Goal: Find specific page/section: Find specific page/section

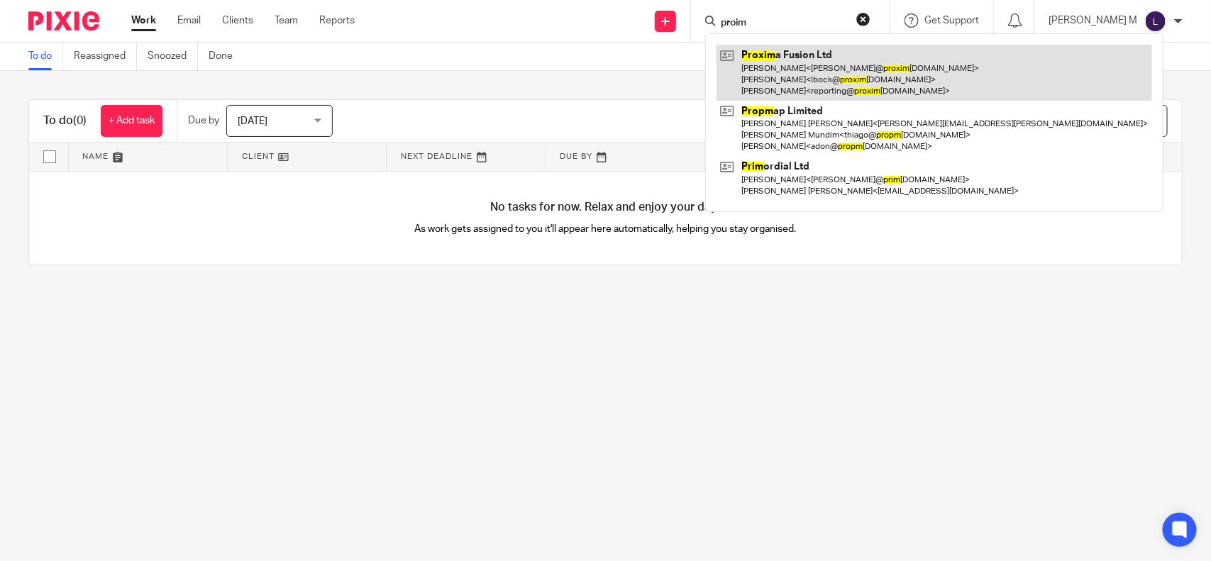
type input "proim"
click at [823, 72] on link at bounding box center [934, 73] width 436 height 56
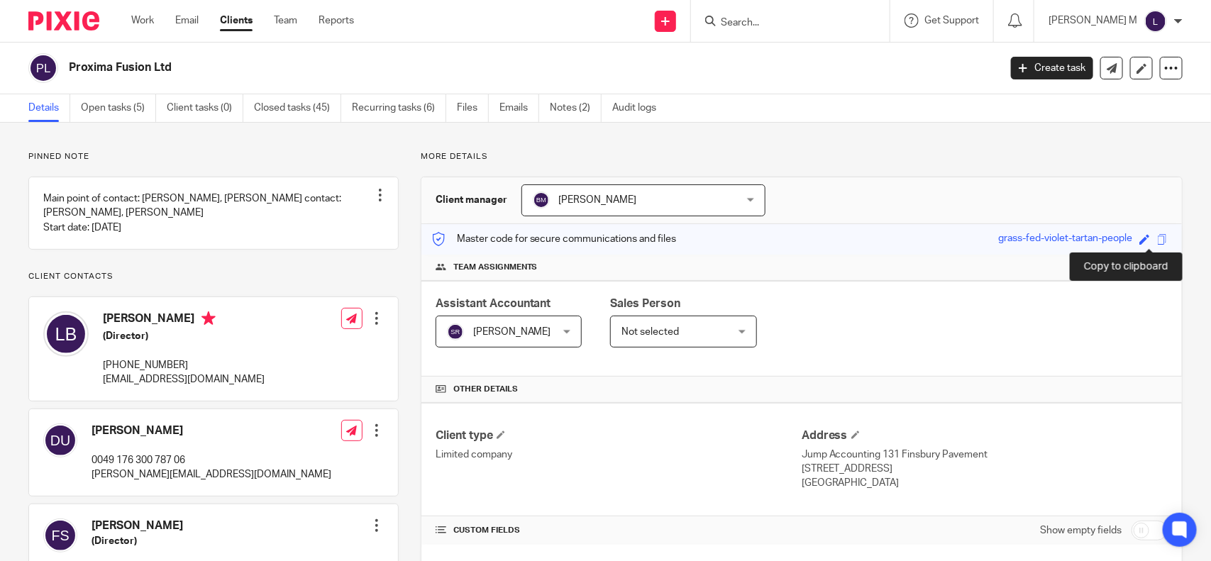
click at [1157, 240] on span at bounding box center [1162, 239] width 11 height 11
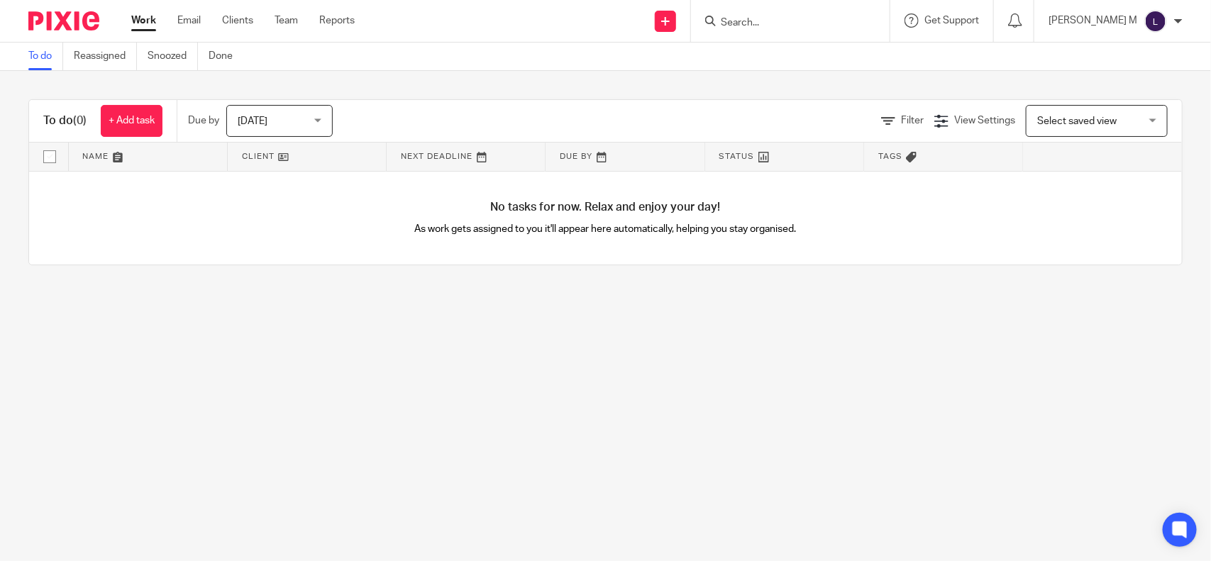
drag, startPoint x: 0, startPoint y: 0, endPoint x: 750, endPoint y: 16, distance: 750.0
click at [750, 17] on input "Search" at bounding box center [783, 23] width 128 height 13
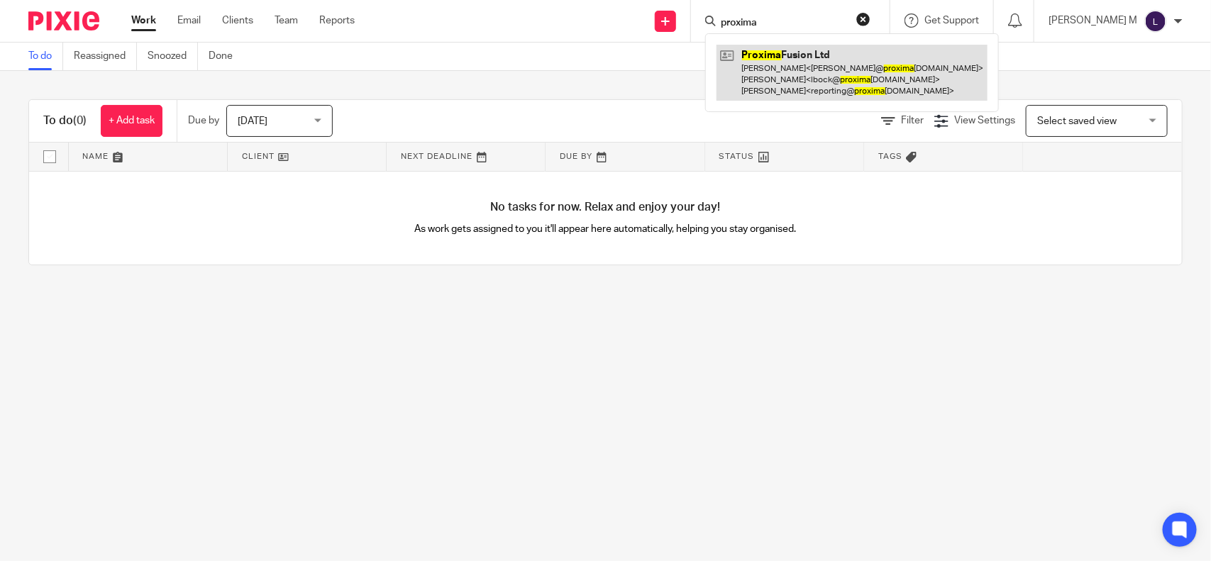
type input "proxima"
click at [788, 77] on link at bounding box center [851, 73] width 271 height 56
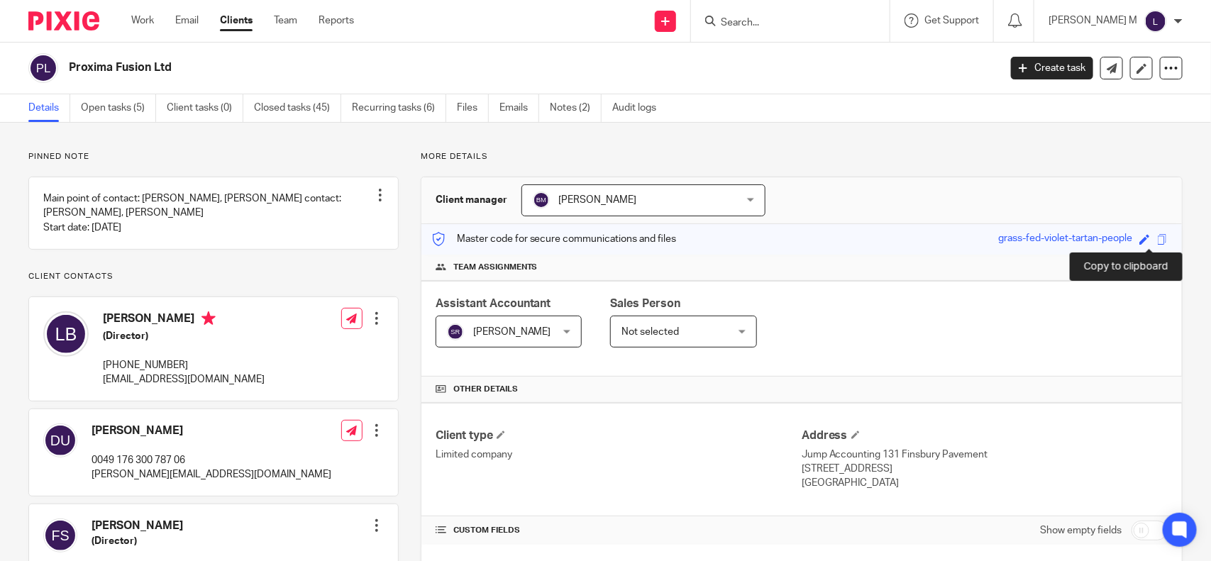
click at [1157, 241] on span at bounding box center [1162, 239] width 11 height 11
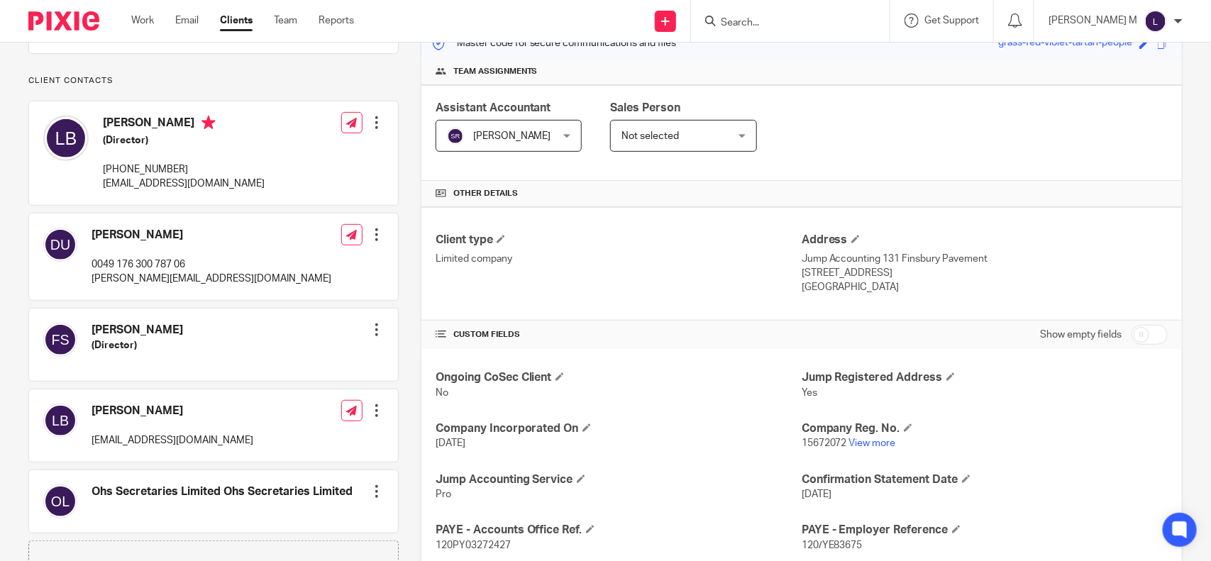
scroll to position [204, 0]
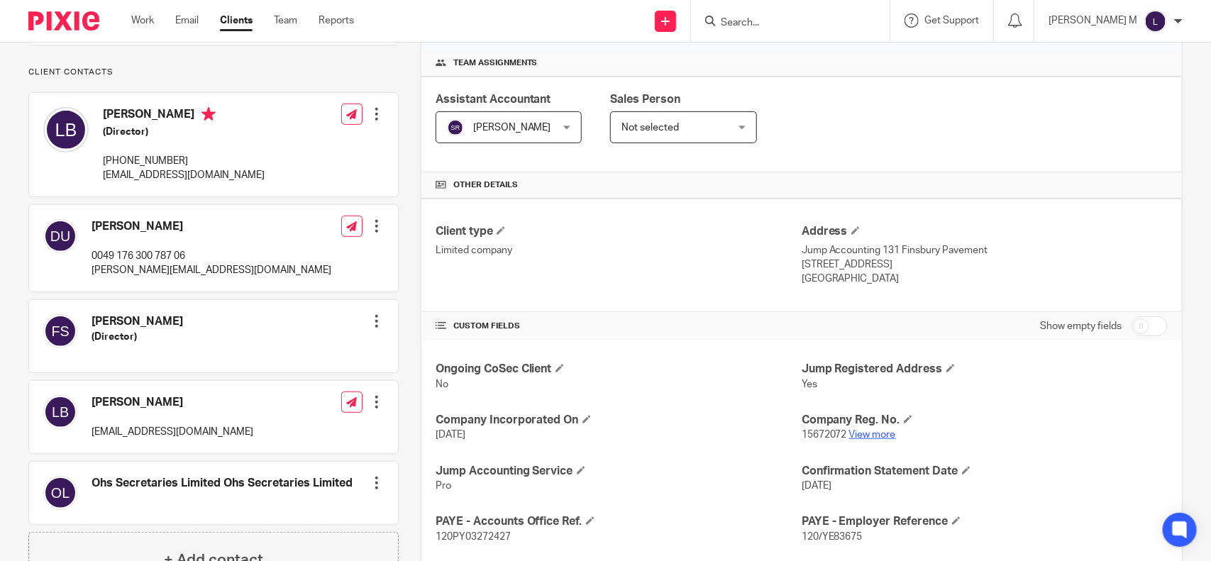
click at [871, 438] on link "View more" at bounding box center [872, 435] width 47 height 10
